Goal: Find specific page/section: Find specific page/section

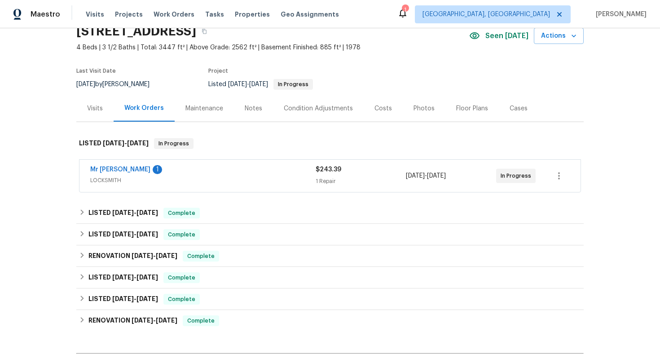
scroll to position [43, 0]
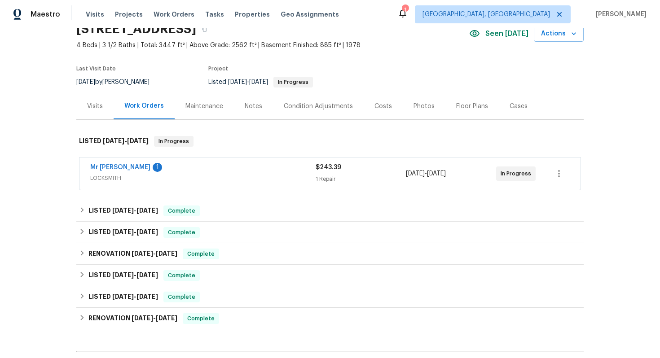
click at [217, 179] on span "LOCKSMITH" at bounding box center [202, 178] width 225 height 9
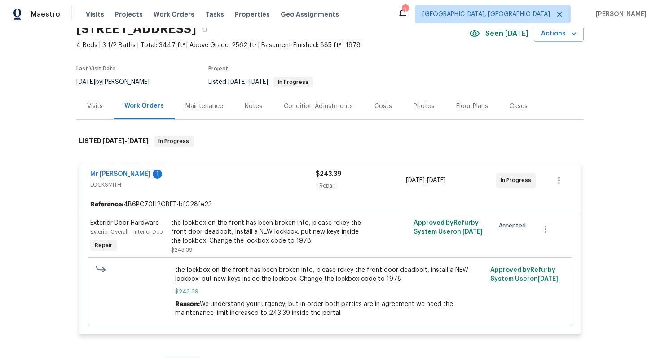
click at [217, 179] on div "Mr [PERSON_NAME] 1" at bounding box center [202, 175] width 225 height 11
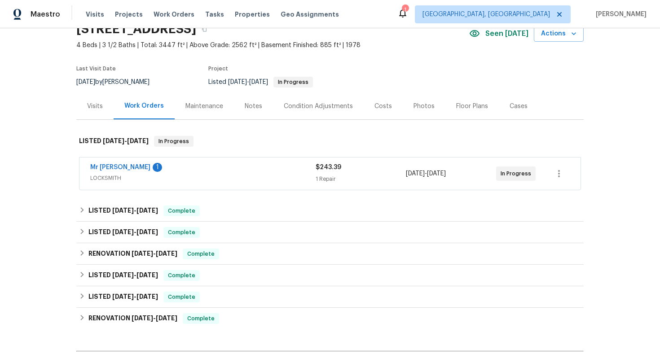
click at [91, 106] on div "Visits" at bounding box center [95, 106] width 16 height 9
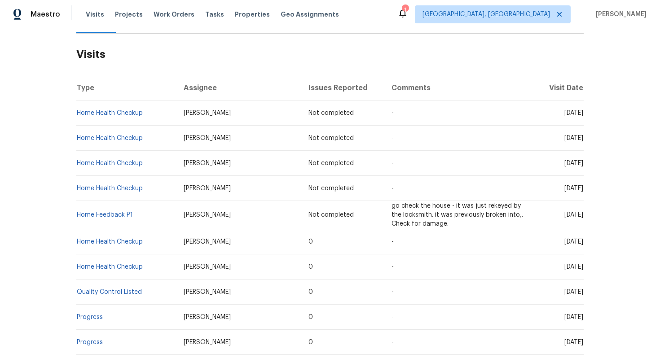
scroll to position [128, 0]
click at [475, 97] on th "Comments" at bounding box center [460, 88] width 152 height 25
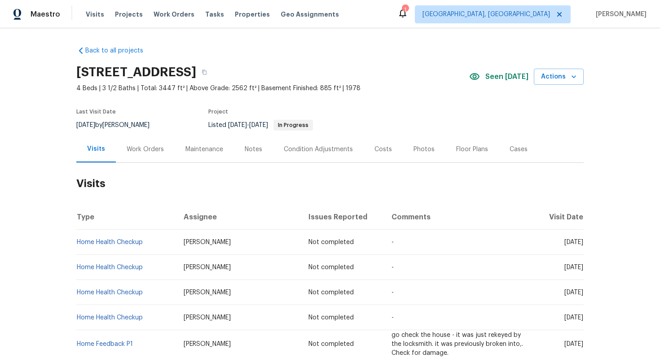
click at [137, 144] on div "Work Orders" at bounding box center [145, 149] width 59 height 26
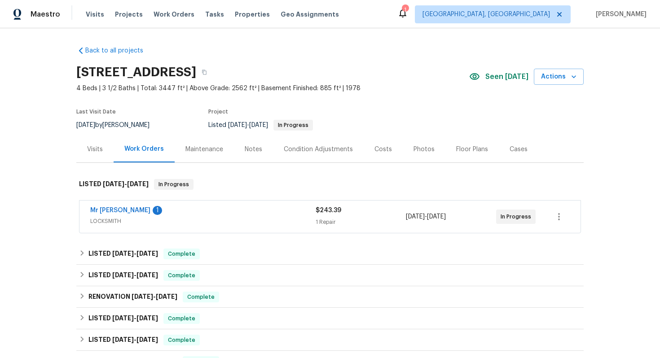
click at [245, 209] on div "Mr [PERSON_NAME] 1" at bounding box center [202, 211] width 225 height 11
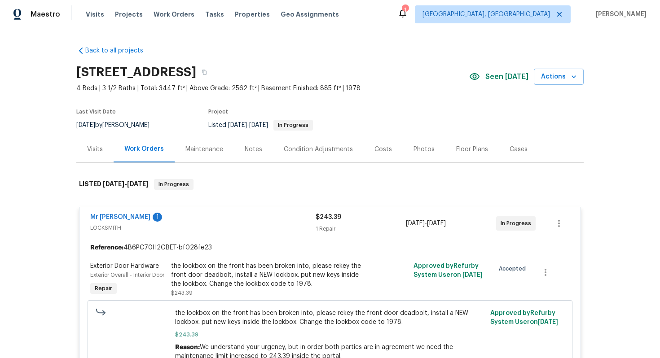
click at [228, 226] on span "LOCKSMITH" at bounding box center [202, 227] width 225 height 9
